Goal: Task Accomplishment & Management: Manage account settings

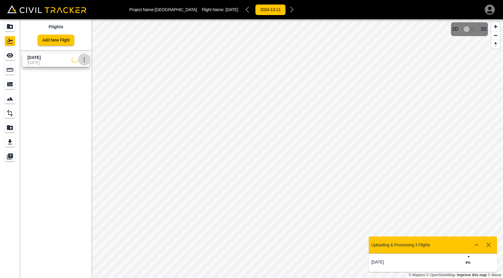
click at [82, 62] on icon "settings" at bounding box center [84, 59] width 7 height 7
click at [76, 82] on h6 "Delete" at bounding box center [78, 83] width 15 height 4
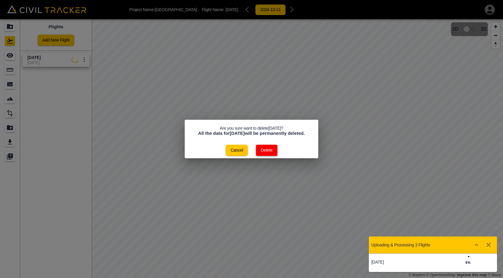
click at [269, 149] on button "Delete" at bounding box center [266, 150] width 21 height 11
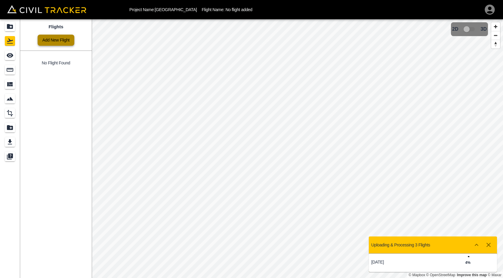
click at [60, 39] on link "Add New Flight" at bounding box center [56, 40] width 37 height 11
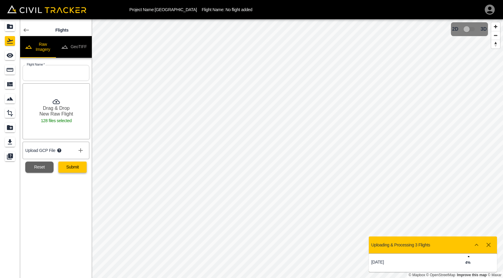
click at [69, 166] on button "Submit" at bounding box center [72, 167] width 28 height 11
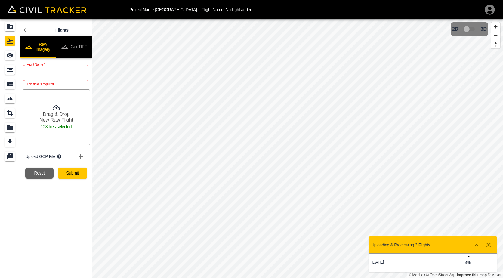
click at [23, 72] on input "text" at bounding box center [56, 73] width 67 height 16
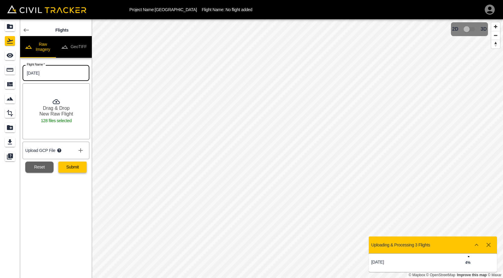
type input "[DATE]"
click at [61, 169] on button "Submit" at bounding box center [72, 167] width 28 height 11
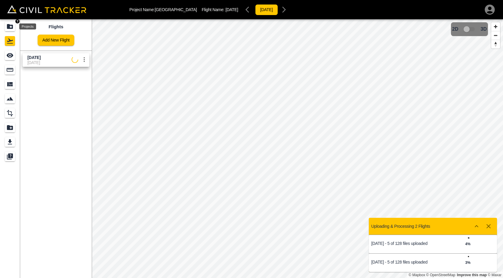
click at [13, 30] on div "Projects" at bounding box center [10, 27] width 10 height 10
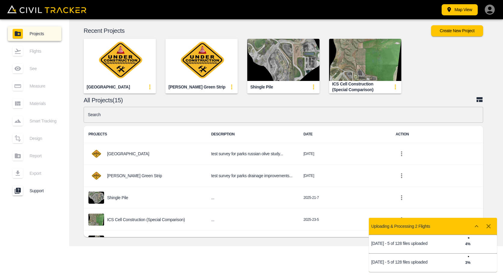
click at [206, 59] on img "button" at bounding box center [202, 60] width 72 height 42
